Goal: Check status: Check status

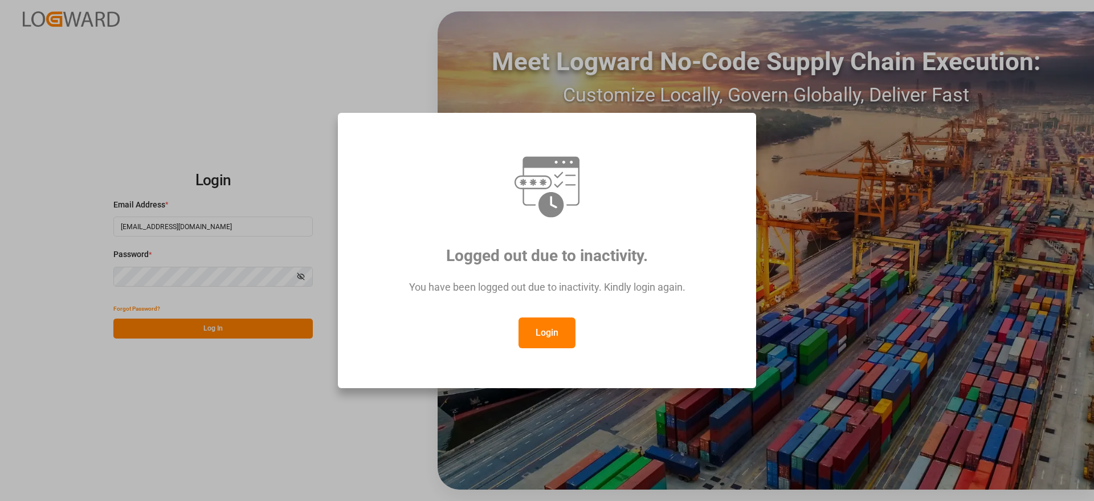
click at [545, 327] on button "Login" at bounding box center [547, 332] width 57 height 31
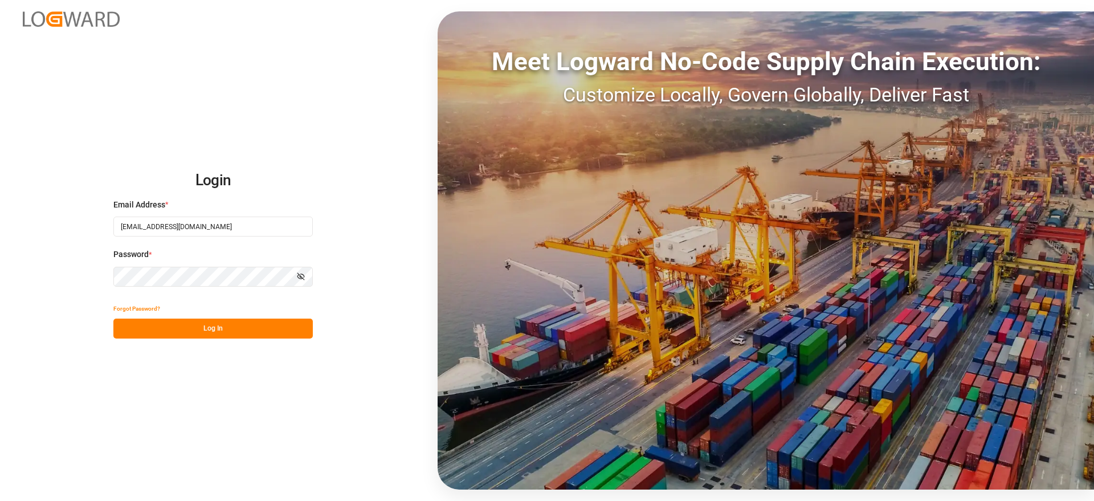
click at [249, 327] on button "Log In" at bounding box center [212, 329] width 199 height 20
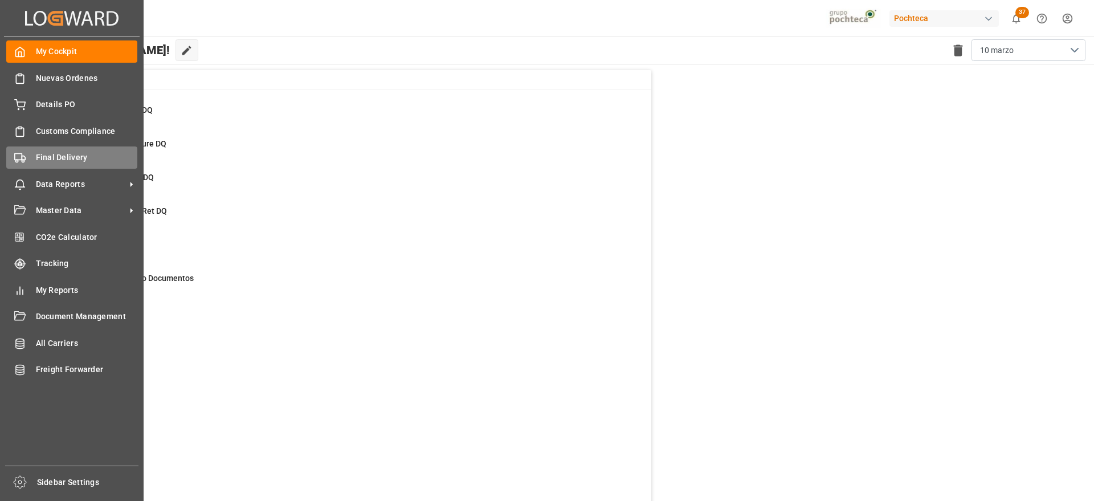
click at [56, 156] on span "Final Delivery" at bounding box center [87, 158] width 102 height 12
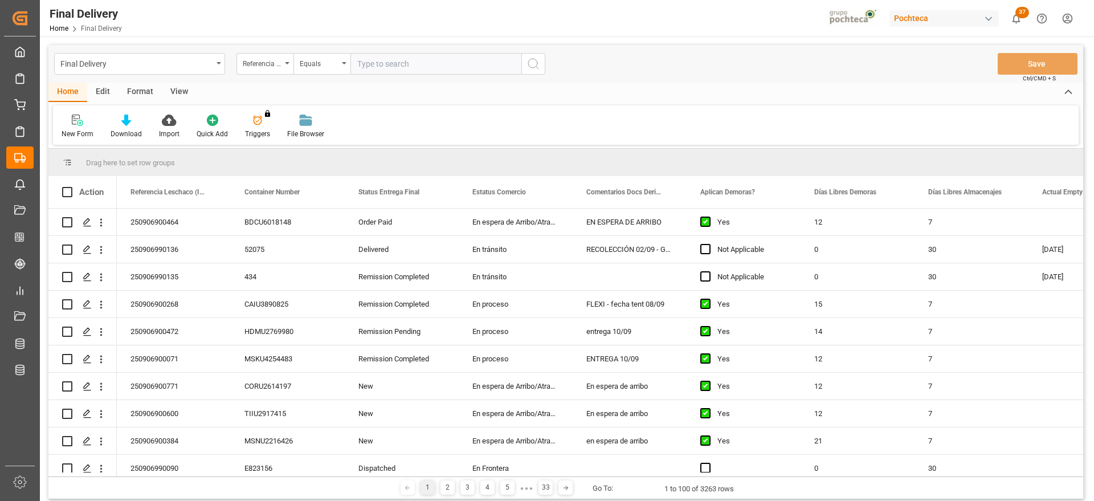
click at [377, 60] on input "text" at bounding box center [435, 64] width 171 height 22
click at [190, 88] on div "View" at bounding box center [179, 92] width 35 height 19
click at [138, 129] on div "Standard Templates" at bounding box center [129, 134] width 57 height 10
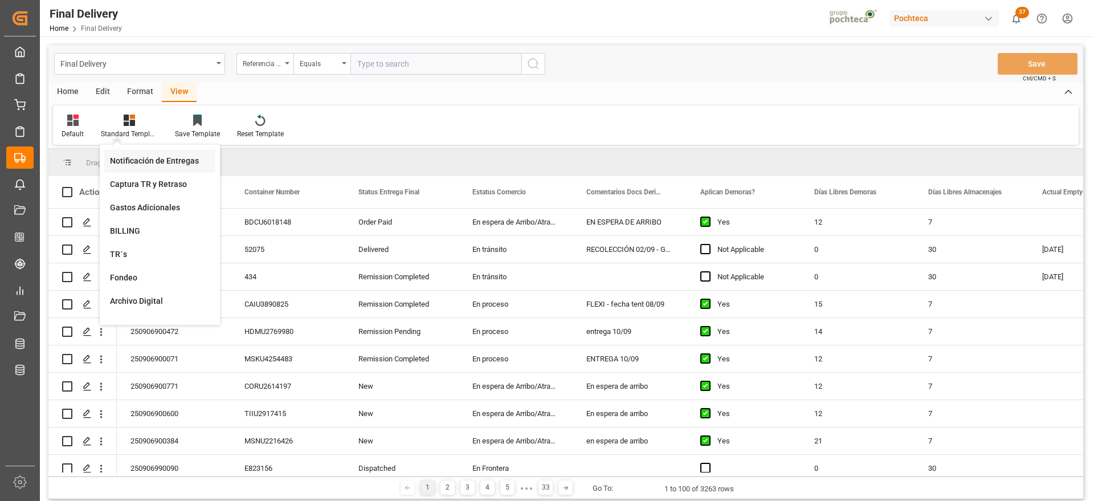
click at [165, 158] on div "Notificación de Entregas" at bounding box center [160, 161] width 100 height 12
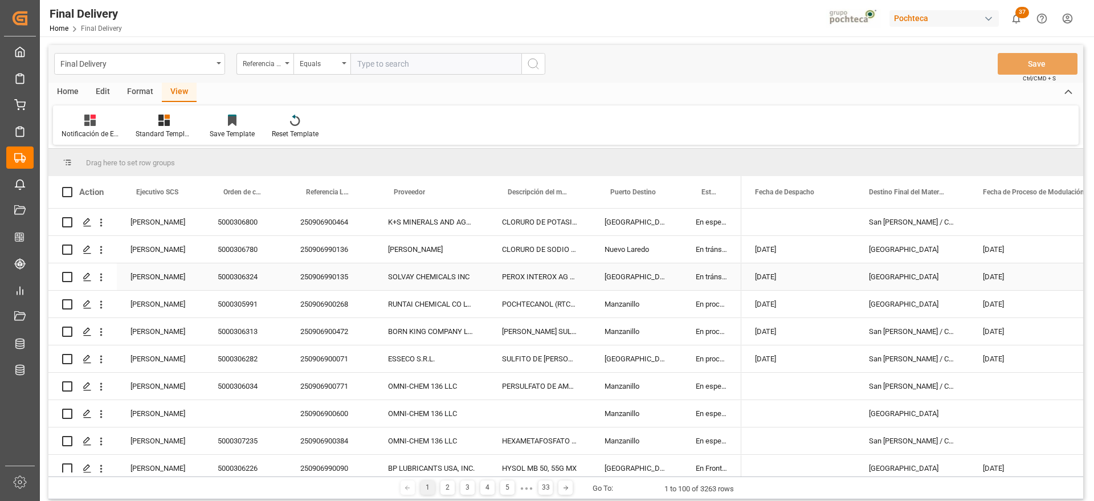
click at [897, 266] on div "[GEOGRAPHIC_DATA]" at bounding box center [912, 276] width 114 height 27
click at [677, 296] on div "Manzanillo" at bounding box center [636, 304] width 91 height 27
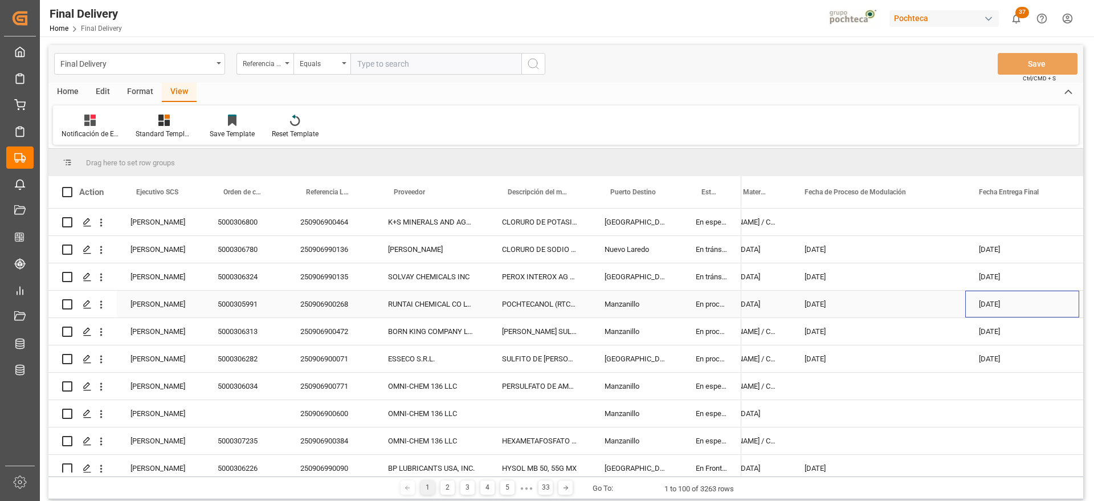
scroll to position [0, 178]
click at [1059, 187] on span at bounding box center [1060, 192] width 10 height 10
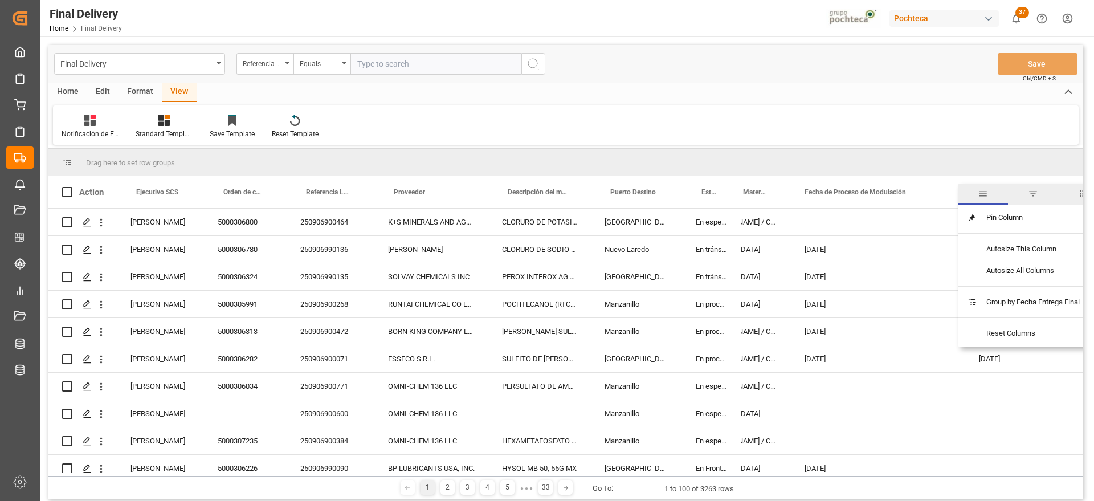
click at [1034, 191] on span "filter" at bounding box center [1033, 194] width 10 height 10
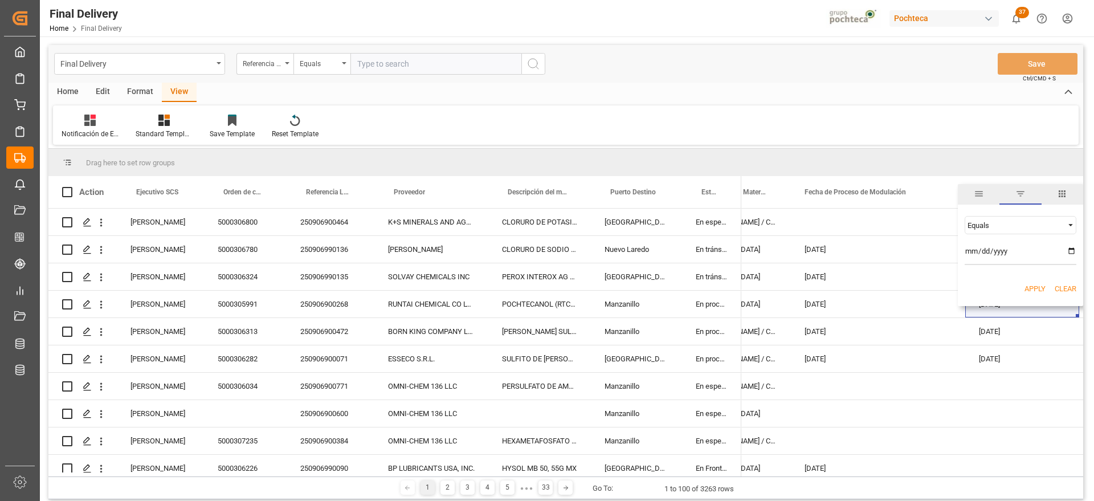
click at [1074, 251] on input "date" at bounding box center [1021, 253] width 112 height 23
type input "[DATE]"
click at [1035, 286] on button "Apply" at bounding box center [1035, 288] width 21 height 11
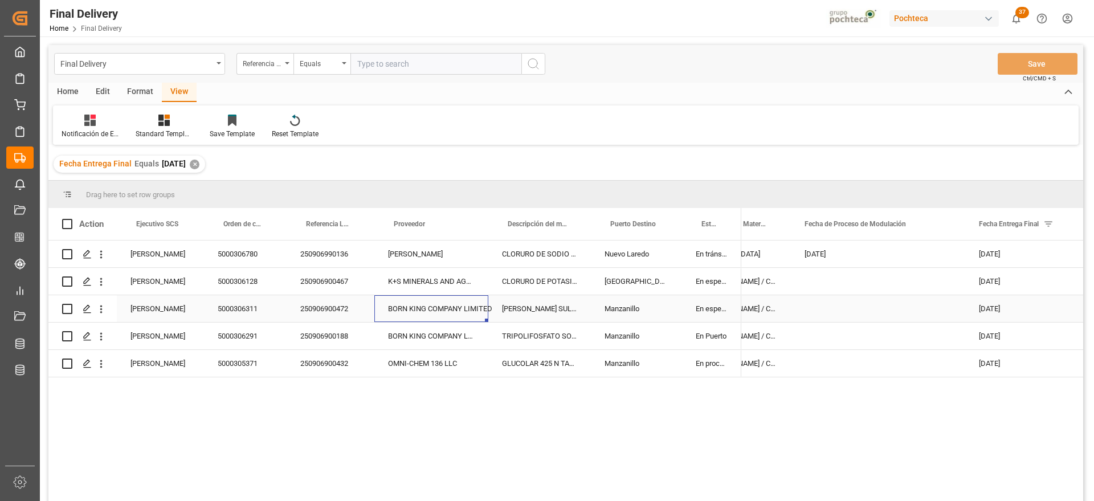
click at [391, 315] on div "BORN KING COMPANY LIMITED" at bounding box center [431, 308] width 114 height 27
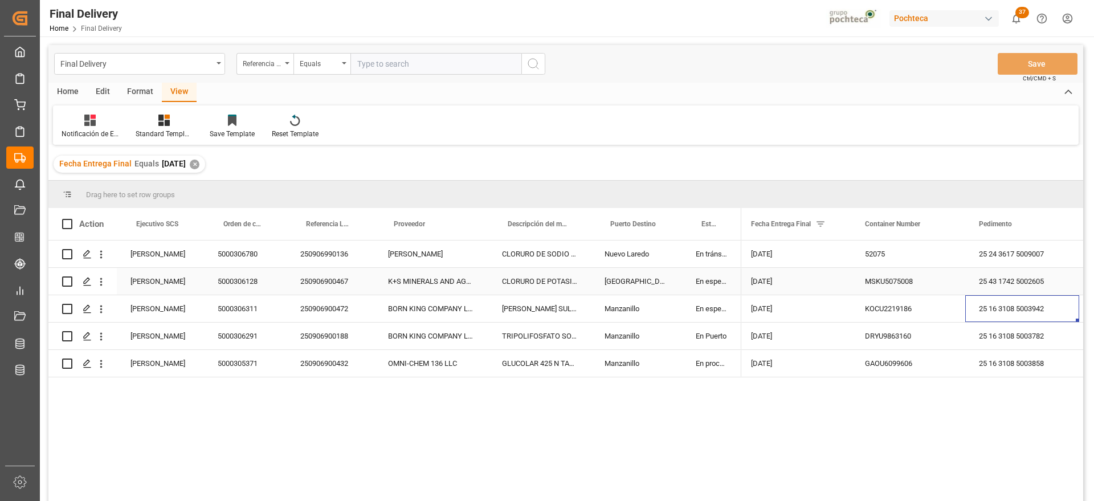
scroll to position [0, 406]
click at [508, 331] on div "TRIPOLIFOSFATO SODIO POLVO IMP SACO 25KG" at bounding box center [539, 336] width 103 height 27
click at [814, 291] on div "[DATE]" at bounding box center [794, 281] width 114 height 27
click at [310, 282] on div "250906900467" at bounding box center [331, 281] width 88 height 27
click at [565, 342] on div "TRIPOLIFOSFATO SODIO POLVO IMP SACO 25KG" at bounding box center [539, 336] width 103 height 27
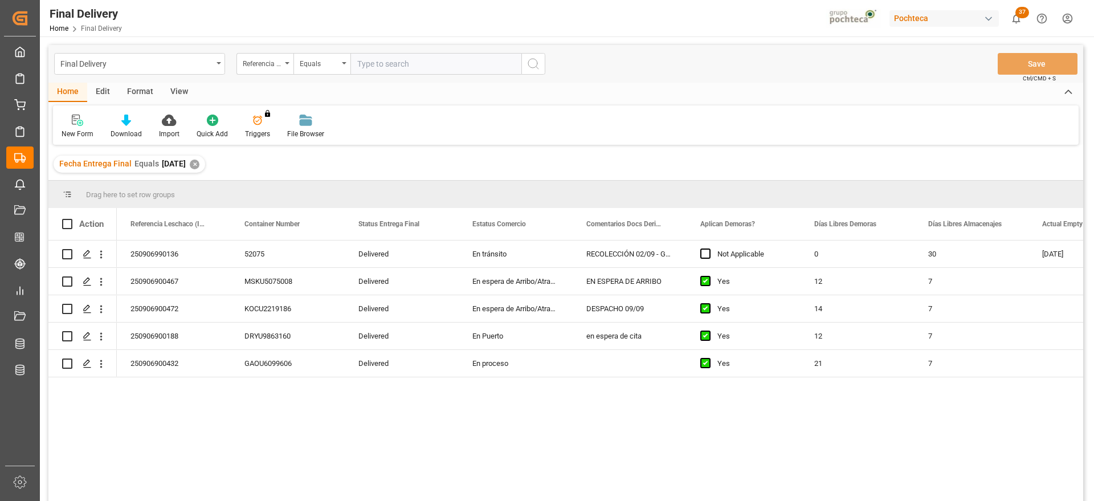
click at [199, 166] on div "✕" at bounding box center [195, 165] width 10 height 10
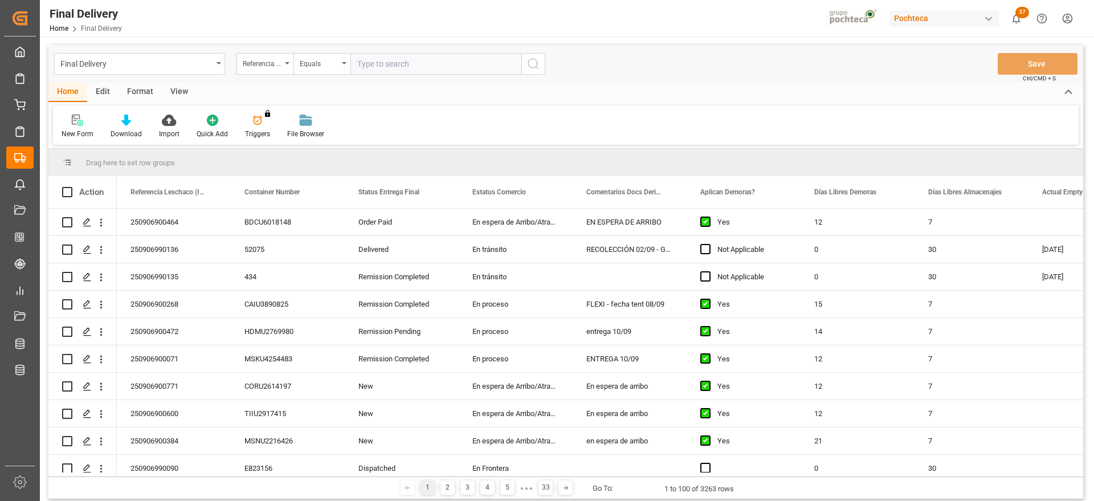
click at [145, 95] on div "Format" at bounding box center [140, 92] width 43 height 19
drag, startPoint x: 88, startPoint y: 130, endPoint x: 84, endPoint y: 137, distance: 8.2
click at [86, 130] on div "Filter Rows" at bounding box center [79, 134] width 34 height 10
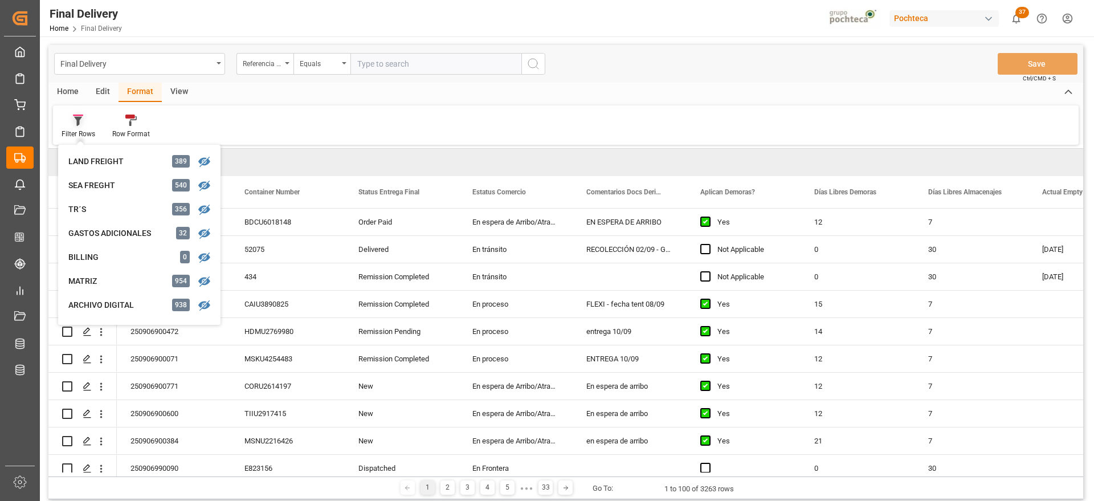
click at [82, 120] on icon at bounding box center [78, 120] width 10 height 11
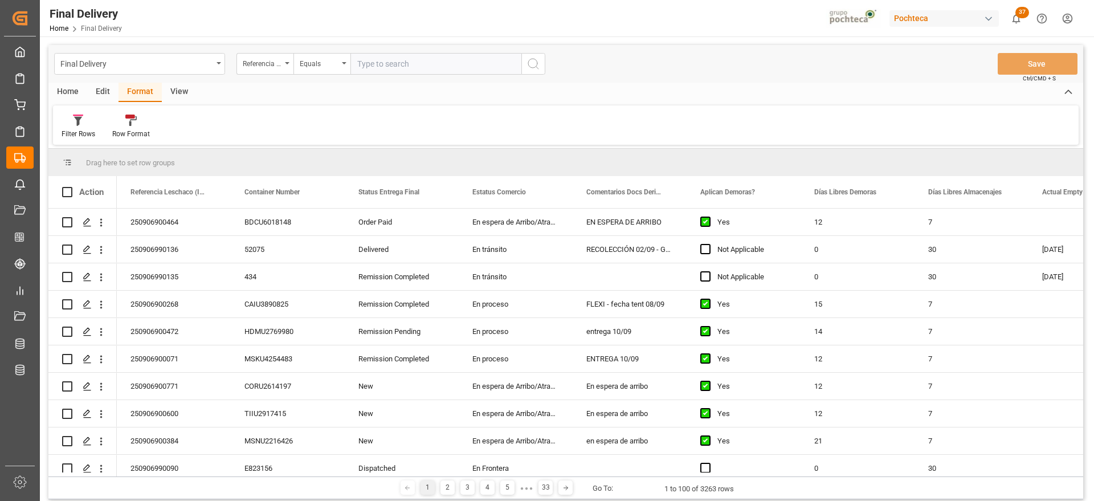
click at [153, 89] on div "Format" at bounding box center [140, 92] width 43 height 19
click at [105, 89] on div "Edit" at bounding box center [102, 92] width 31 height 19
click at [137, 91] on div "Format" at bounding box center [140, 92] width 43 height 19
click at [173, 91] on div "View" at bounding box center [179, 92] width 35 height 19
click at [146, 92] on div "Format" at bounding box center [140, 92] width 43 height 19
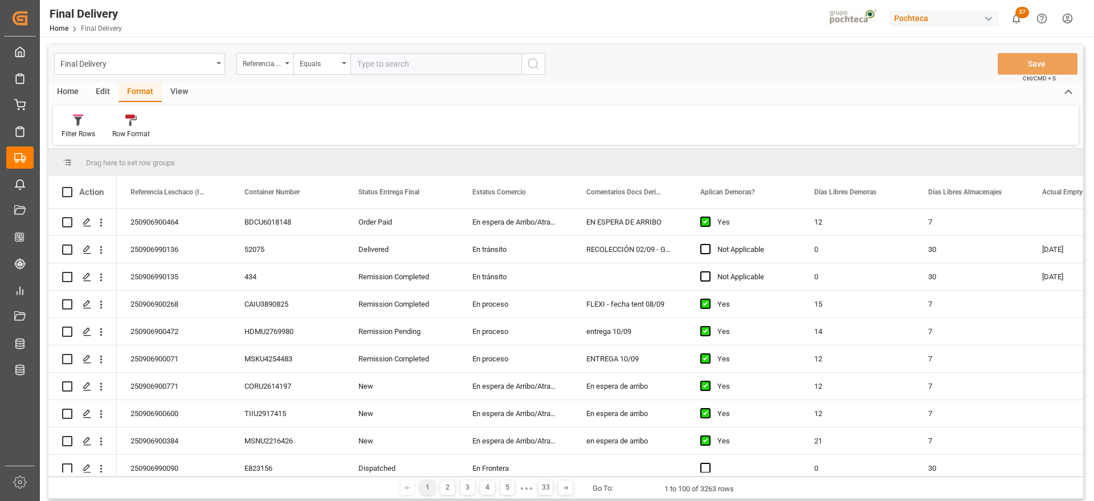
click at [176, 91] on div "View" at bounding box center [179, 92] width 35 height 19
click at [146, 132] on div "Standard Templates" at bounding box center [129, 134] width 57 height 10
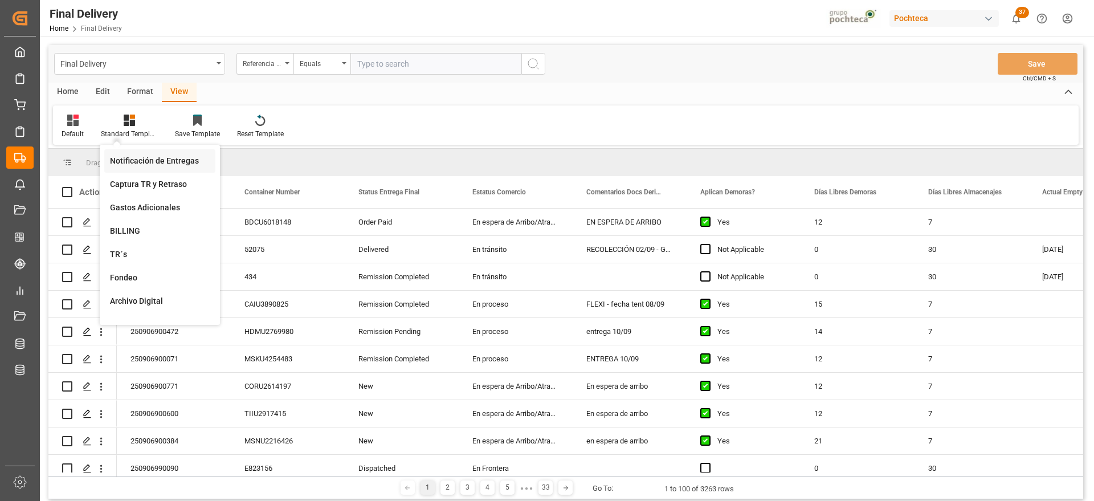
click at [161, 161] on div "Notificación de Entregas" at bounding box center [160, 161] width 100 height 12
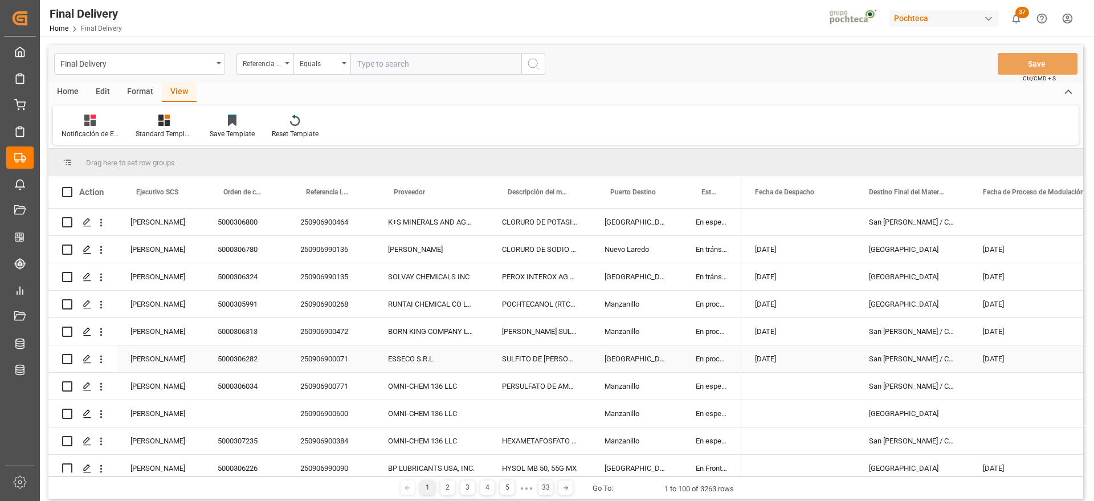
click at [653, 357] on div "[GEOGRAPHIC_DATA]" at bounding box center [636, 358] width 91 height 27
click at [949, 274] on div "[GEOGRAPHIC_DATA]" at bounding box center [912, 276] width 114 height 27
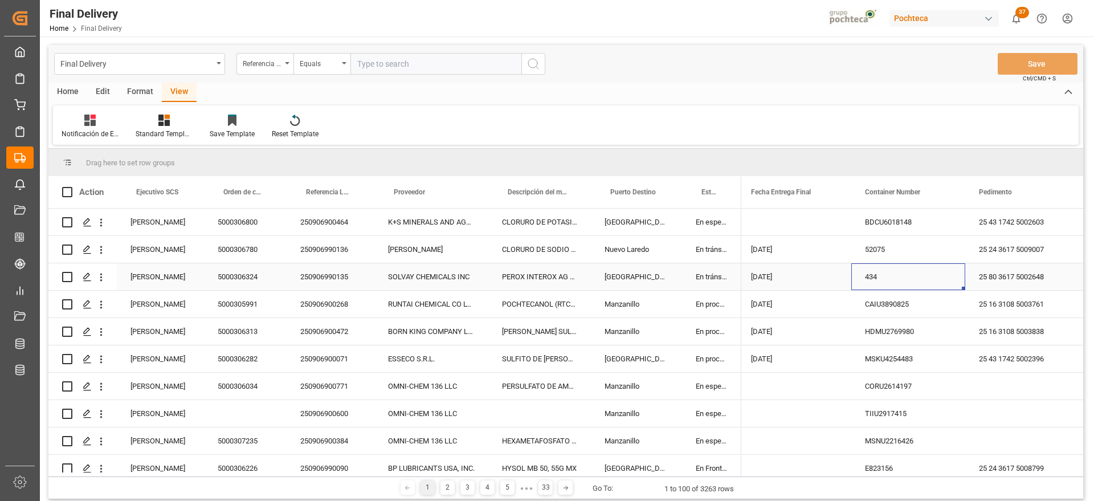
scroll to position [0, 402]
drag, startPoint x: 868, startPoint y: 330, endPoint x: 882, endPoint y: 226, distance: 105.1
click at [868, 329] on div "HDMU2769980" at bounding box center [912, 331] width 114 height 27
click at [828, 225] on div "Press SPACE to select this row." at bounding box center [798, 222] width 114 height 27
click at [831, 187] on span at bounding box center [836, 192] width 10 height 10
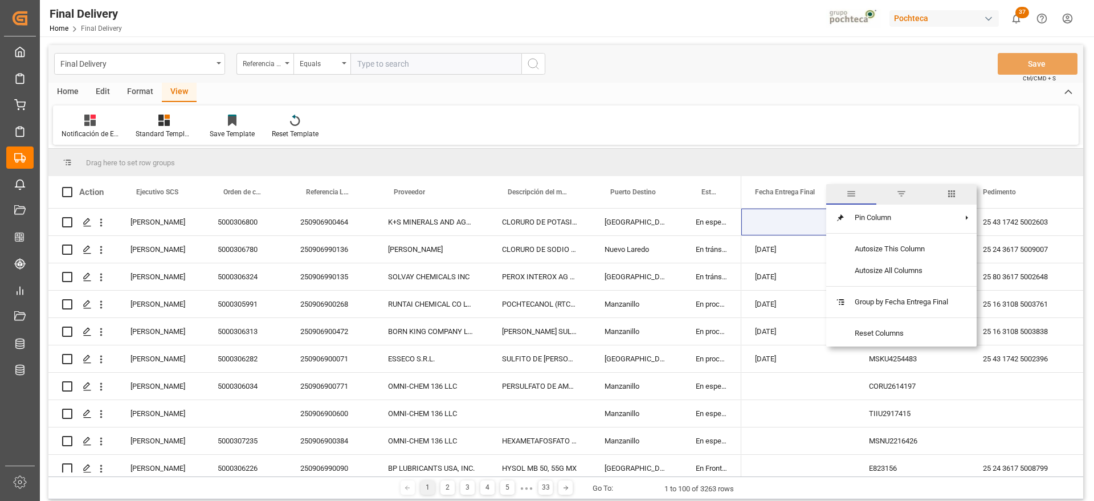
click at [904, 187] on span "filter" at bounding box center [901, 194] width 50 height 21
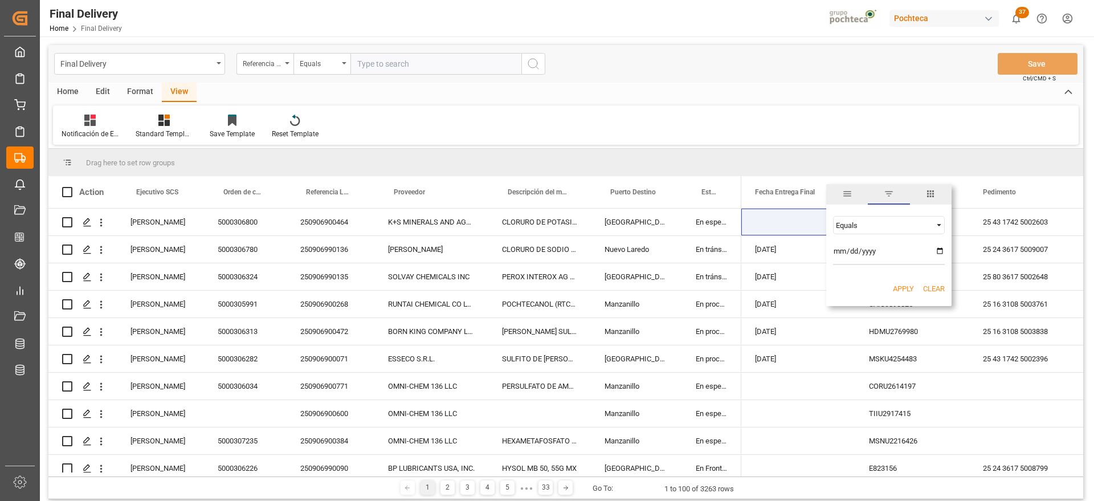
click at [941, 248] on input "date" at bounding box center [889, 253] width 112 height 23
type input "[DATE]"
click at [903, 287] on button "Apply" at bounding box center [903, 288] width 21 height 11
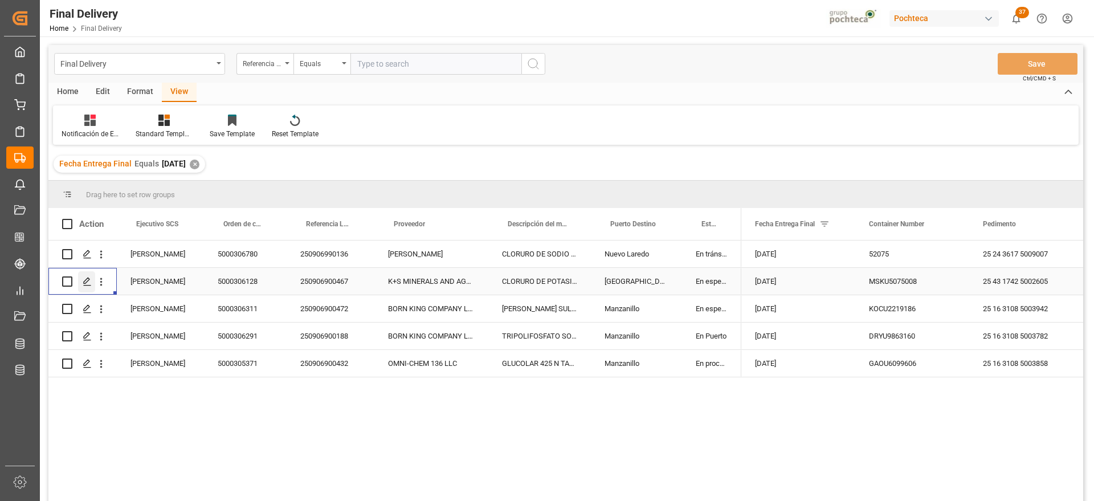
click at [84, 283] on polygon "Press SPACE to select this row." at bounding box center [87, 281] width 6 height 6
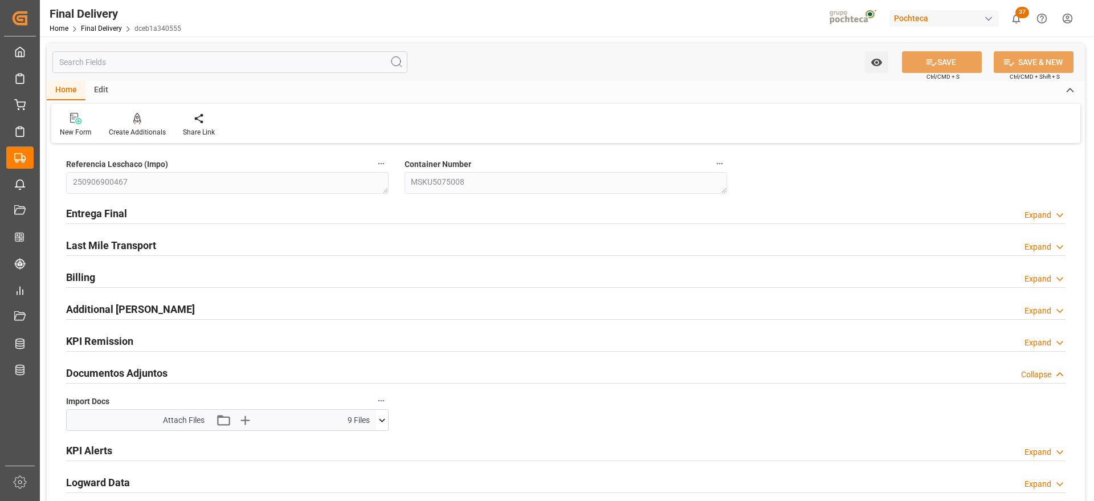
click at [384, 419] on icon at bounding box center [382, 419] width 6 height 3
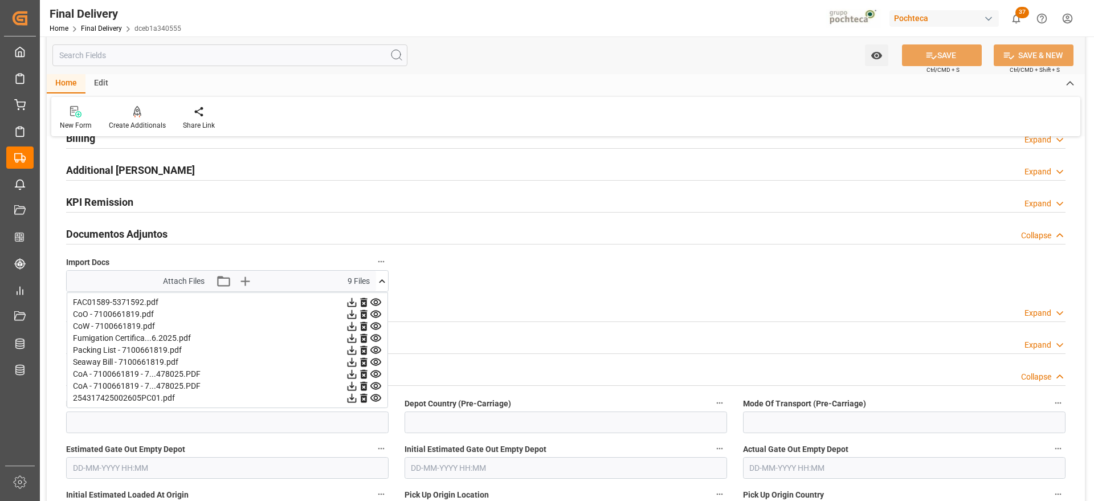
scroll to position [142, 0]
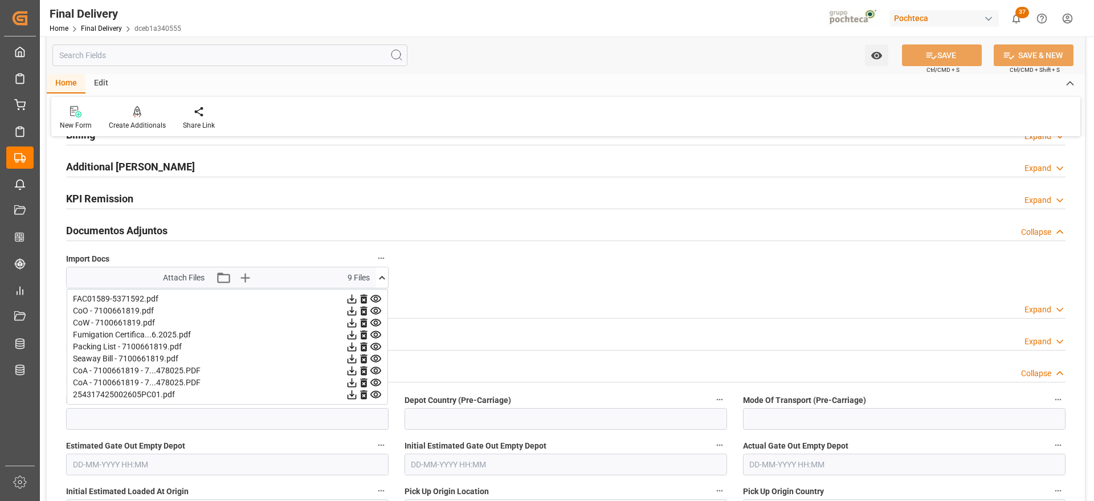
click at [354, 369] on icon at bounding box center [352, 371] width 12 height 12
click at [353, 378] on icon at bounding box center [352, 383] width 12 height 12
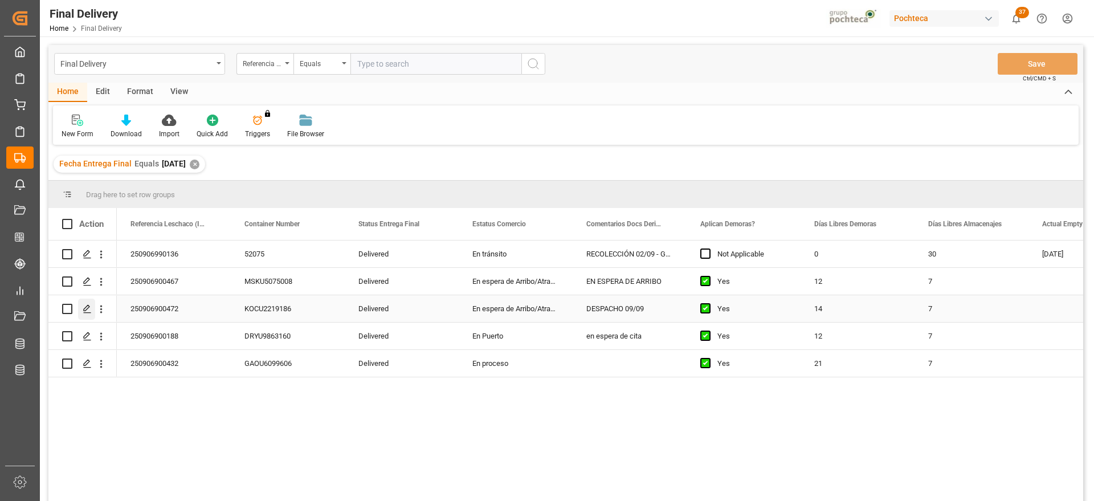
click at [81, 307] on div "Press SPACE to select this row." at bounding box center [86, 309] width 17 height 21
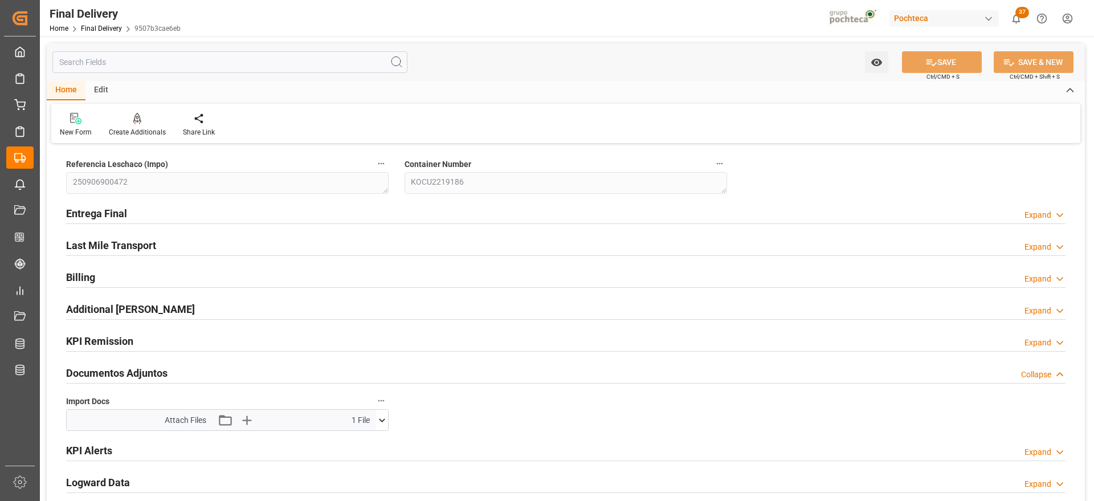
click at [380, 414] on icon at bounding box center [382, 420] width 12 height 12
click at [349, 441] on icon at bounding box center [352, 441] width 12 height 12
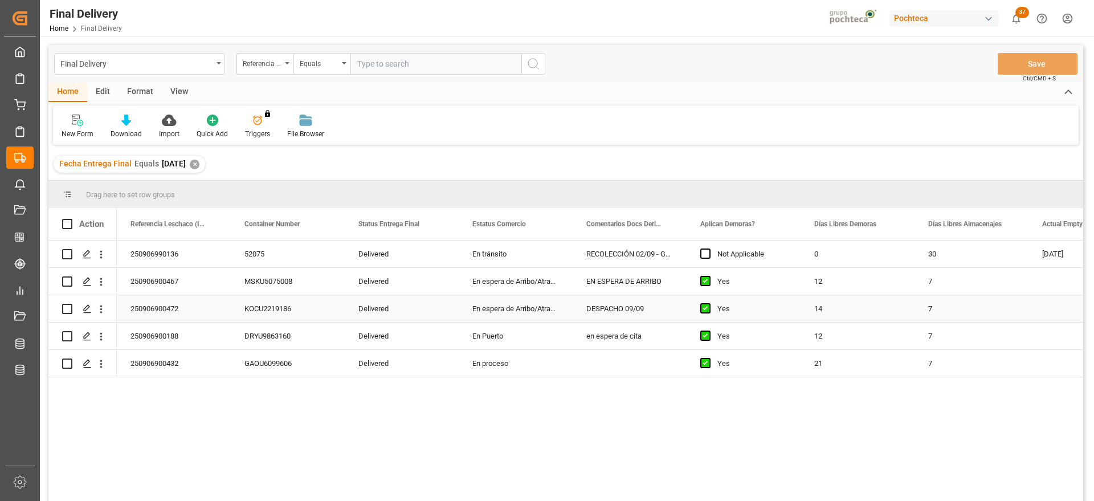
click at [169, 310] on div "250906900472" at bounding box center [174, 308] width 114 height 27
click at [161, 332] on div "250906900188" at bounding box center [174, 336] width 114 height 27
click at [89, 332] on icon "Press SPACE to select this row." at bounding box center [87, 336] width 9 height 9
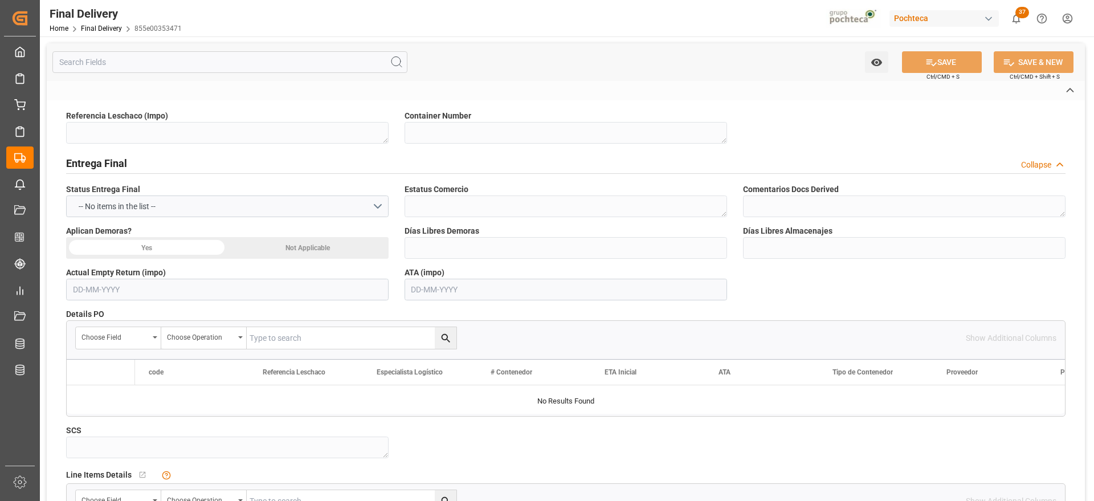
type textarea "250906900188"
type textarea "DRYU9863160"
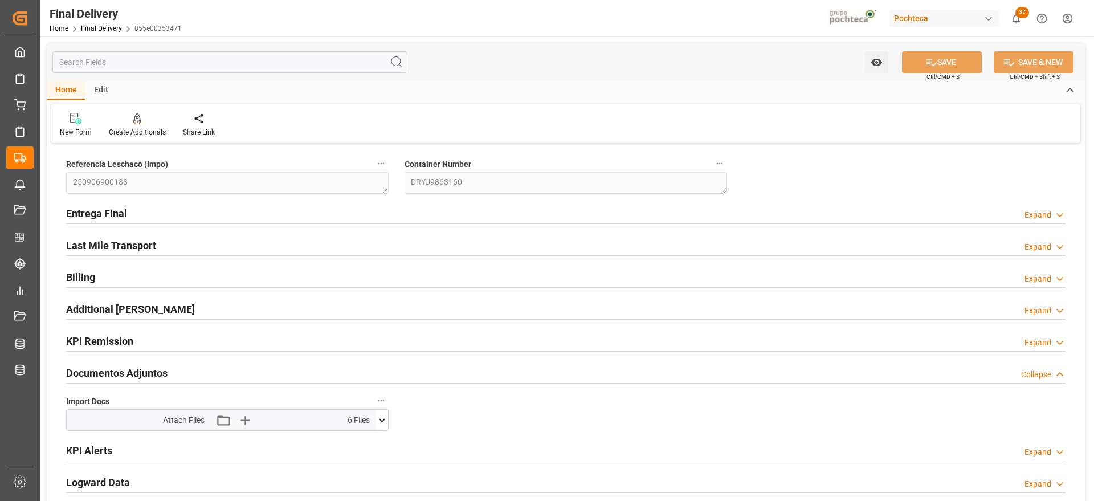
click at [384, 423] on icon at bounding box center [382, 420] width 12 height 12
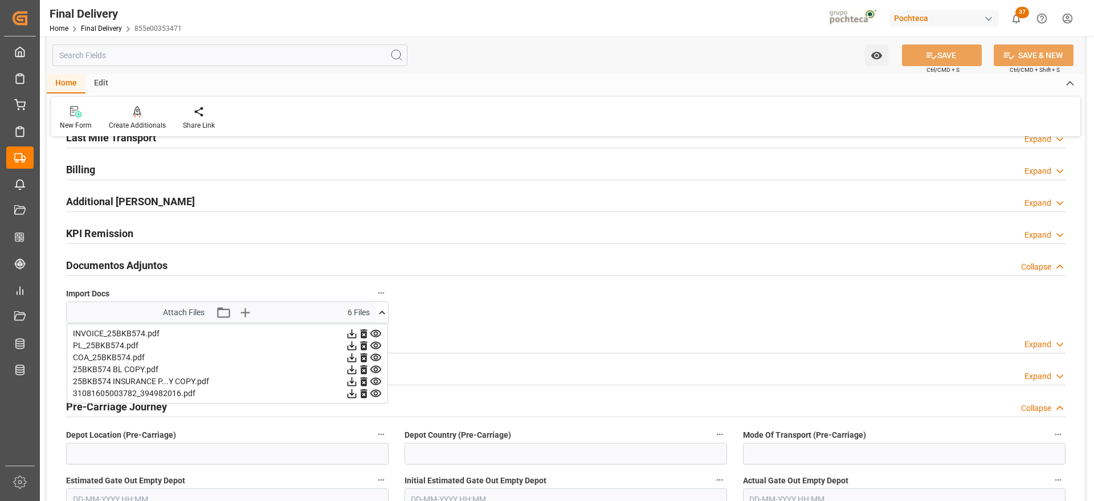
scroll to position [142, 0]
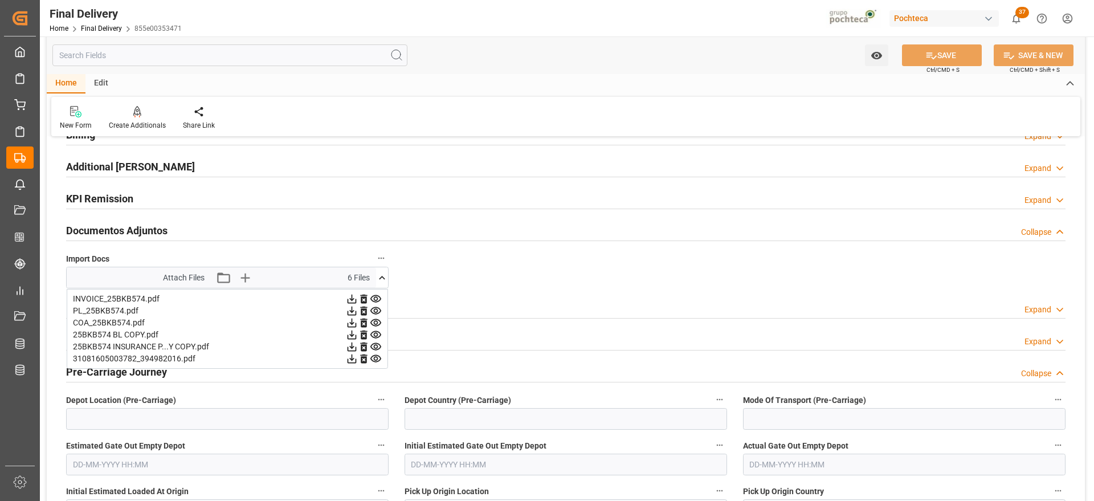
click at [350, 321] on icon at bounding box center [352, 323] width 12 height 12
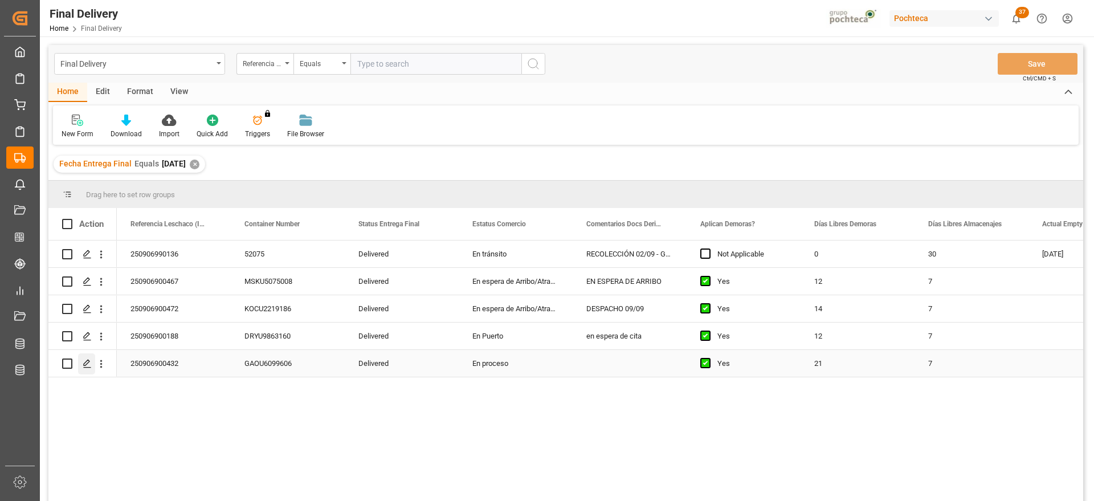
click at [84, 363] on polygon "Press SPACE to select this row." at bounding box center [87, 363] width 6 height 6
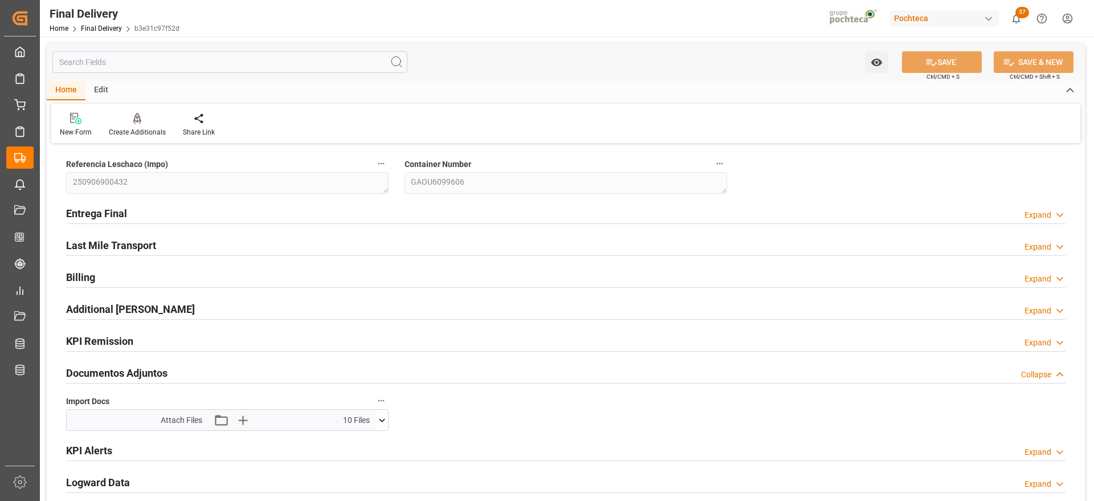
click at [384, 419] on icon at bounding box center [382, 419] width 6 height 3
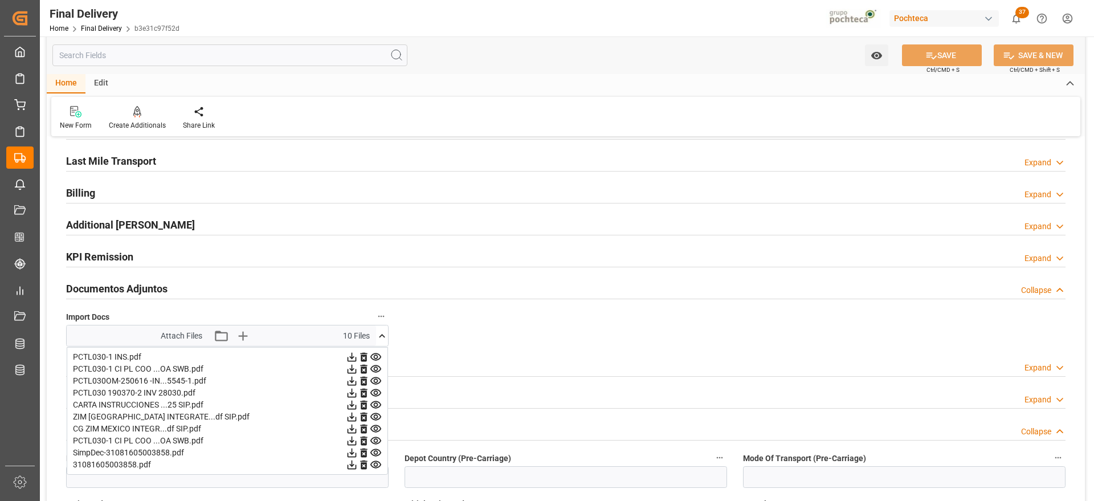
scroll to position [142, 0]
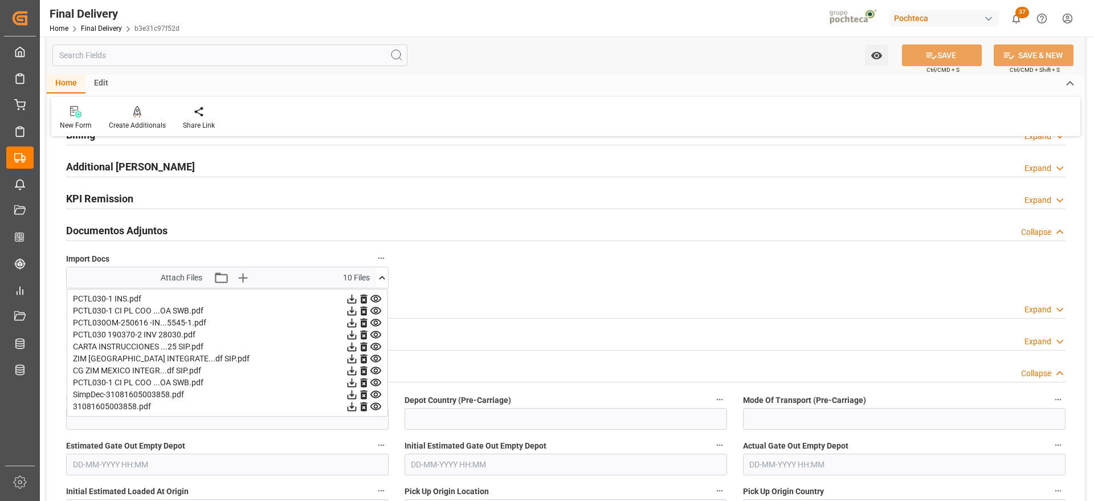
click at [352, 307] on icon at bounding box center [352, 311] width 9 height 9
click at [378, 274] on icon at bounding box center [382, 278] width 12 height 12
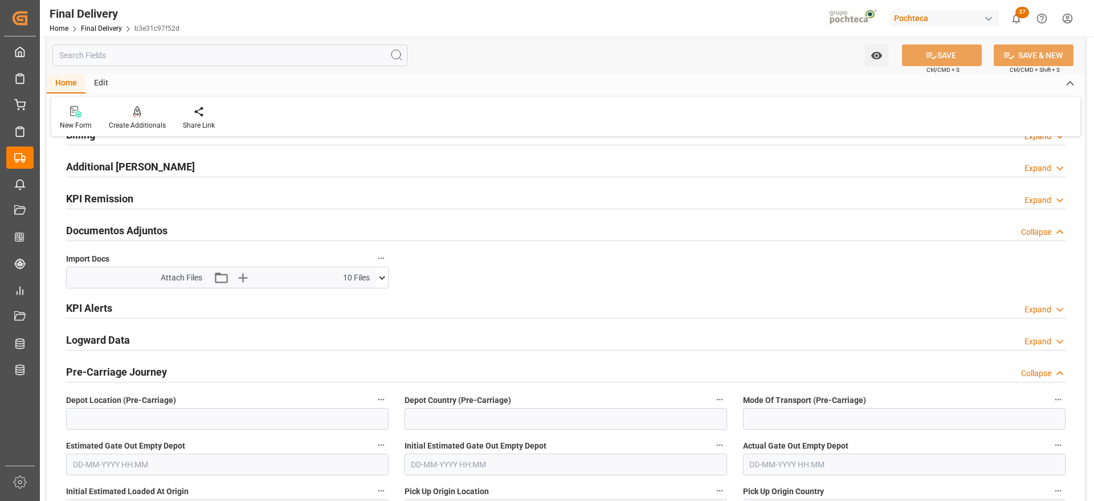
click at [425, 294] on div "KPI Alerts Expand" at bounding box center [565, 308] width 1015 height 32
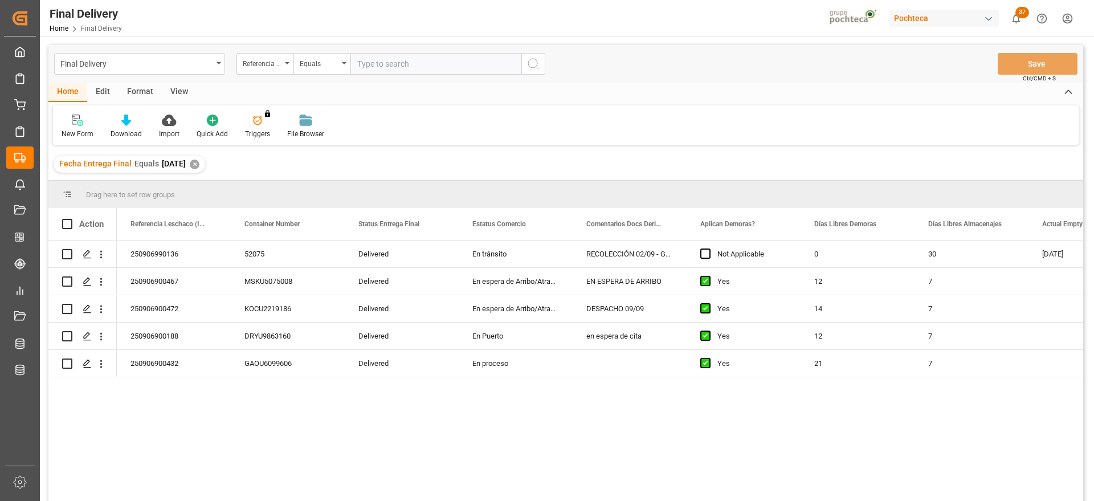
click at [205, 165] on div "Fecha Entrega Final Equals [DATE] ✕" at bounding box center [130, 164] width 152 height 17
click at [199, 161] on div "✕" at bounding box center [195, 165] width 10 height 10
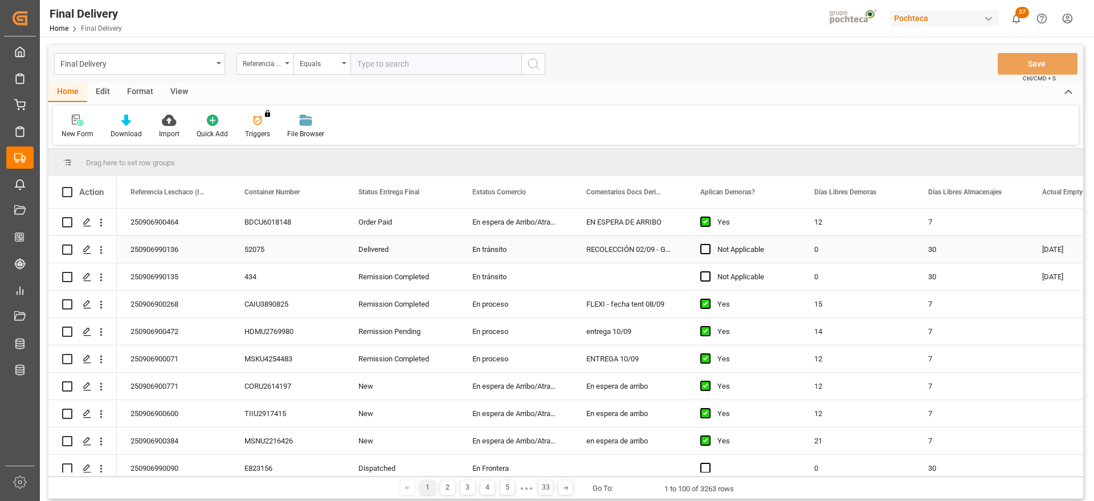
click at [330, 394] on div "CORU2614197" at bounding box center [288, 386] width 114 height 27
click at [633, 293] on div "FLEXI - fecha tent 08/09" at bounding box center [630, 304] width 114 height 27
click at [633, 296] on div "FLEXI - fecha tent 08/09" at bounding box center [630, 304] width 114 height 27
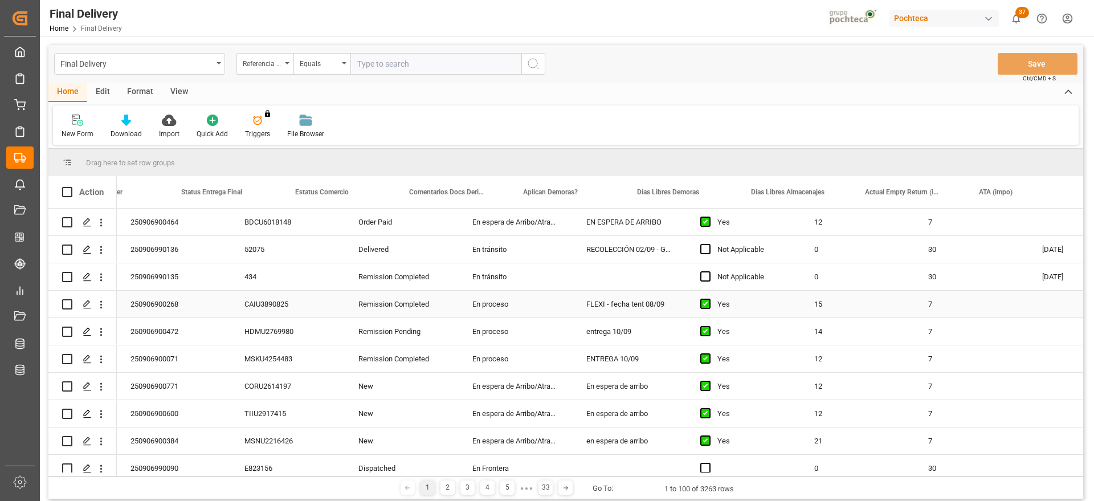
scroll to position [0, 177]
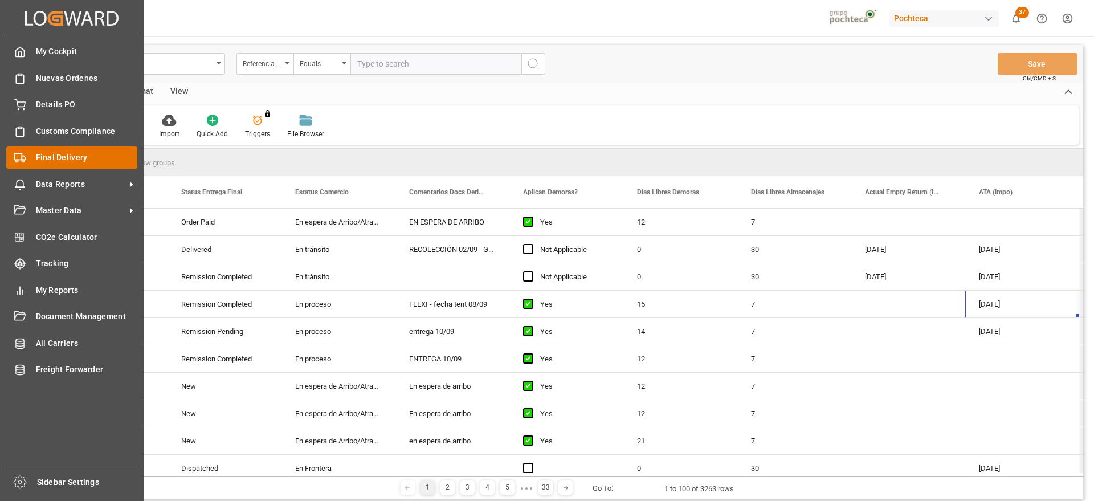
click at [19, 157] on icon at bounding box center [19, 157] width 11 height 11
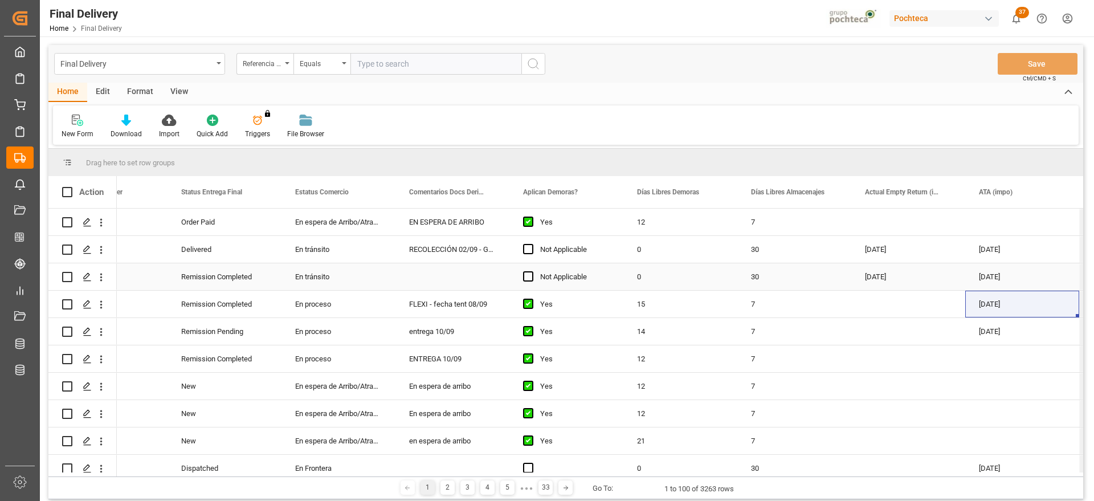
click at [877, 278] on div "[DATE]" at bounding box center [908, 276] width 114 height 27
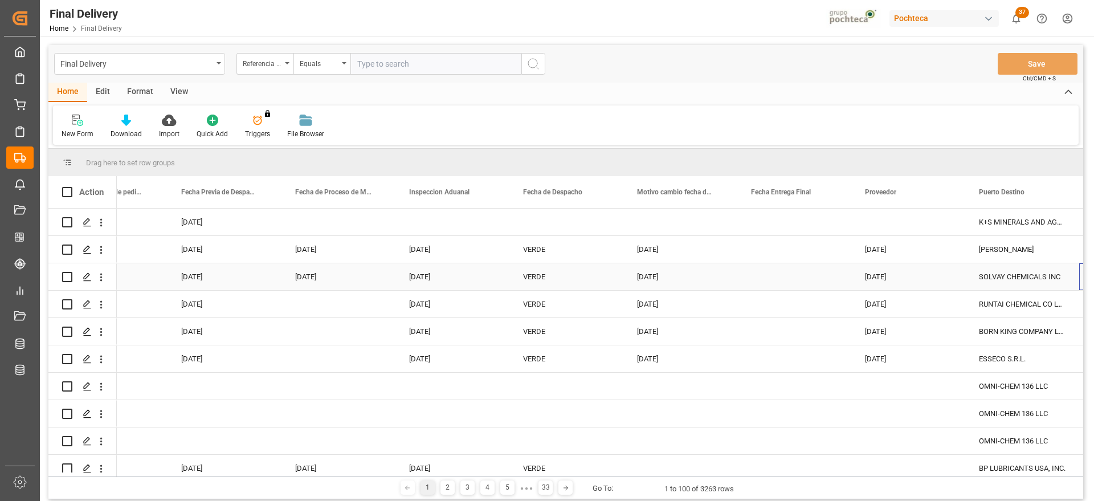
scroll to position [0, 3026]
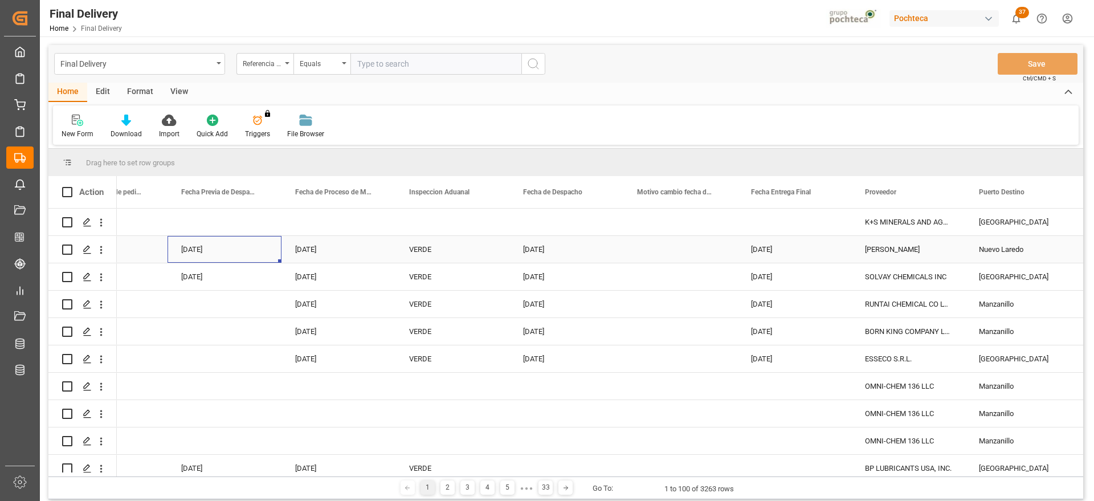
click at [203, 246] on div "[DATE]" at bounding box center [225, 249] width 114 height 27
